Goal: Task Accomplishment & Management: Use online tool/utility

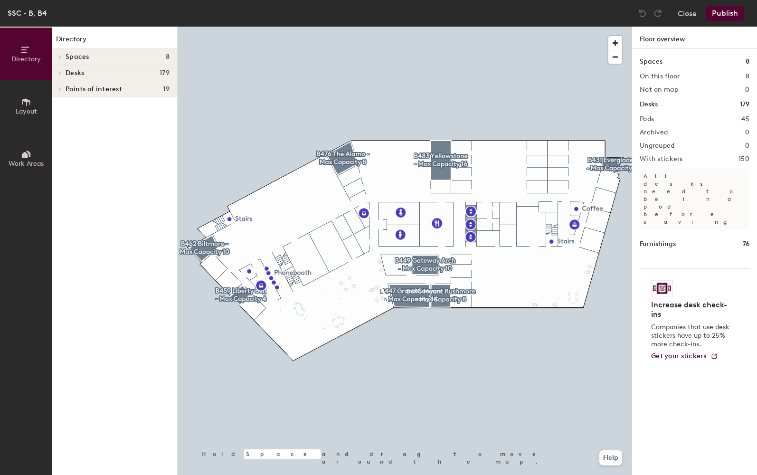
click at [292, 27] on div at bounding box center [405, 27] width 454 height 0
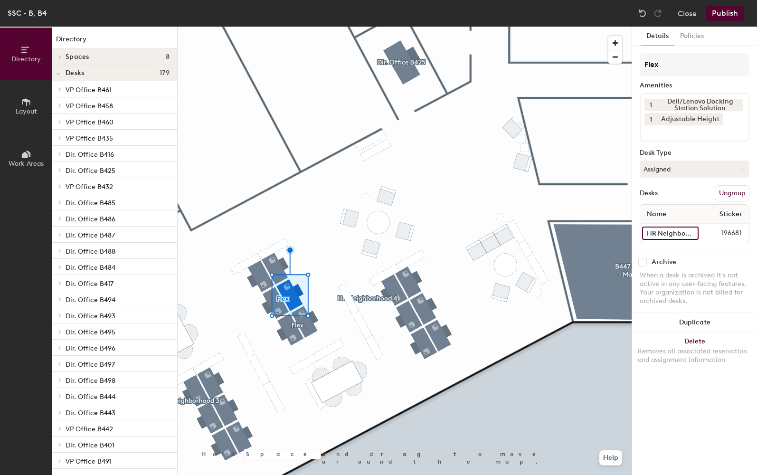
click at [671, 231] on input "HR Neighborhood B4133" at bounding box center [670, 233] width 57 height 13
click at [688, 232] on input "HR Neighborhood B4133" at bounding box center [670, 233] width 57 height 13
type input "hood B4133"
click at [665, 230] on input "hood B4133" at bounding box center [670, 233] width 57 height 13
click at [657, 231] on input at bounding box center [670, 233] width 57 height 13
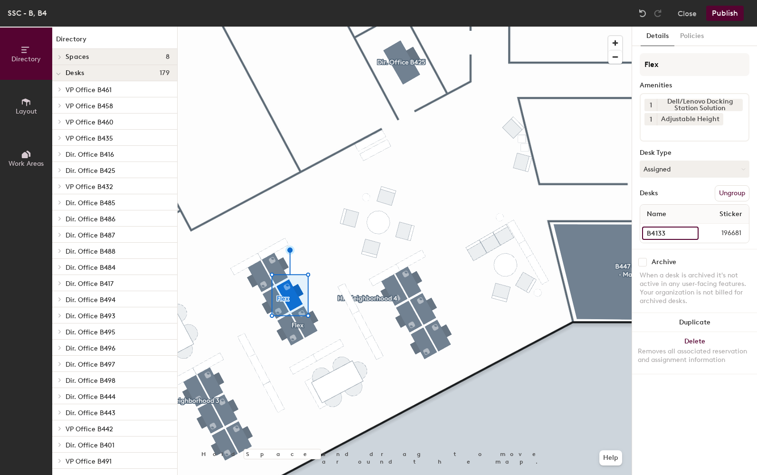
type input "B4133"
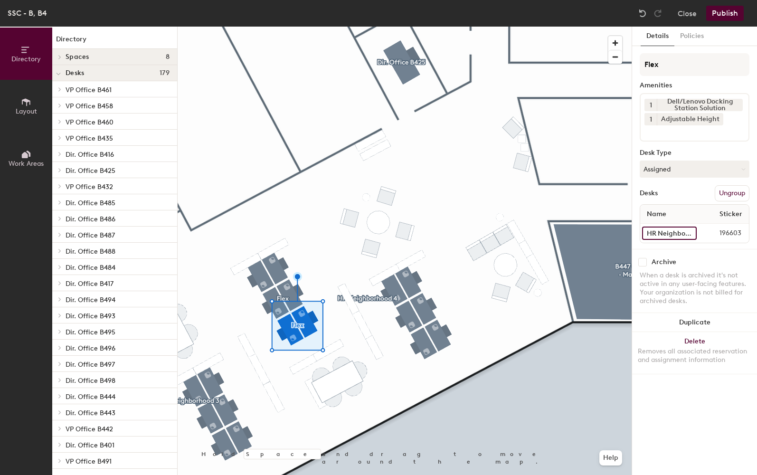
click at [652, 237] on input "HR Neighborhood B4137" at bounding box center [669, 233] width 55 height 13
click at [652, 236] on input "HR Neighborhood B4137" at bounding box center [669, 233] width 55 height 13
click at [655, 235] on input "HR Neighborhood B4137" at bounding box center [669, 233] width 55 height 13
type input "B4137"
click at [720, 7] on button "Publish" at bounding box center [726, 13] width 38 height 15
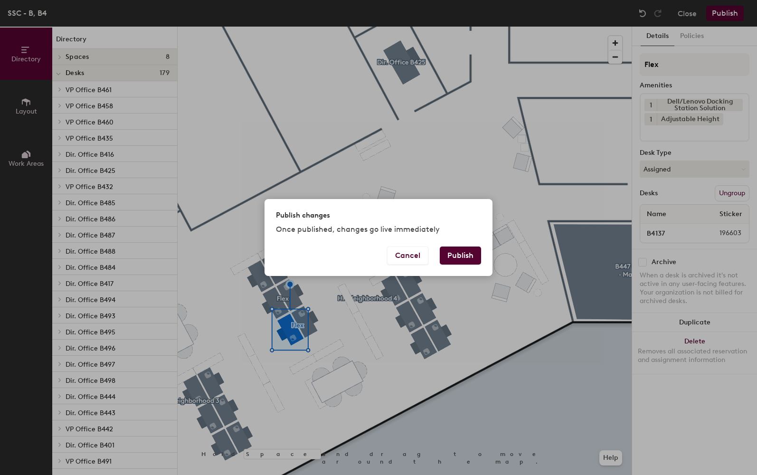
click at [460, 251] on button "Publish" at bounding box center [460, 256] width 41 height 18
